Goal: Complete application form

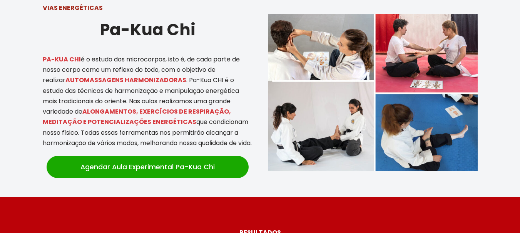
scroll to position [1640, 0]
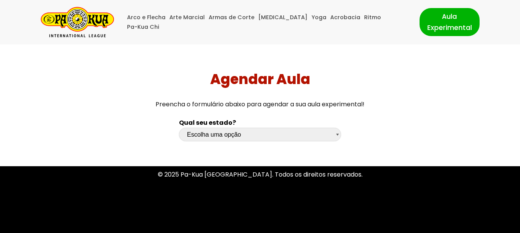
click at [253, 133] on select "Escolha uma opção [GEOGRAPHIC_DATA] [GEOGRAPHIC_DATA] [GEOGRAPHIC_DATA] [GEOGRA…" at bounding box center [260, 134] width 162 height 13
select select "df"
click at [179, 128] on select "Escolha uma opção [GEOGRAPHIC_DATA] [GEOGRAPHIC_DATA] [GEOGRAPHIC_DATA] [GEOGRA…" at bounding box center [260, 134] width 162 height 13
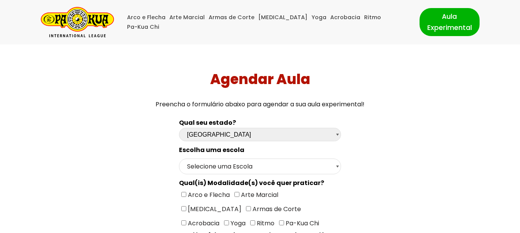
click at [333, 166] on select "Selecione uma Escola Brasília - Escola Brasília" at bounding box center [260, 167] width 162 height 16
select select "Brasília - [GEOGRAPHIC_DATA]"
click at [179, 159] on select "Selecione uma Escola Brasília - Escola Brasília" at bounding box center [260, 167] width 162 height 16
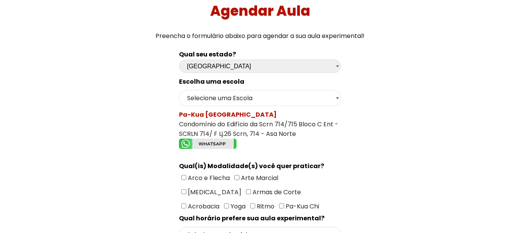
scroll to position [83, 0]
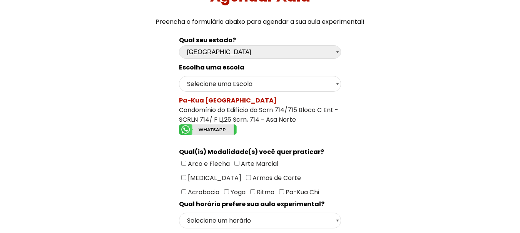
click at [240, 160] on span "Arte Marcial" at bounding box center [258, 164] width 39 height 9
click at [239, 161] on input"] "Arte Marcial" at bounding box center [236, 163] width 5 height 5
checkbox input"] "true"
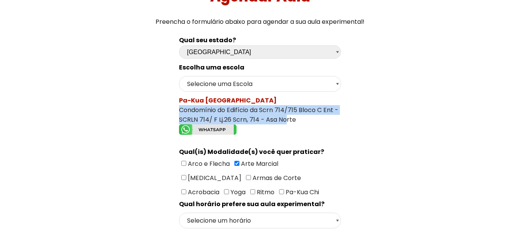
drag, startPoint x: 178, startPoint y: 108, endPoint x: 285, endPoint y: 115, distance: 107.9
click at [285, 115] on div "Pa-Kua [GEOGRAPHIC_DATA] Condomínio do Edifício da Scrn 714/715 Bloco C Ent - S…" at bounding box center [260, 117] width 162 height 42
copy div "Condomínio do Edifício da Scrn 714/715 Bloco C Ent - SCRLN 714/ F Lj.26 Scrn, 7…"
